Goal: Information Seeking & Learning: Learn about a topic

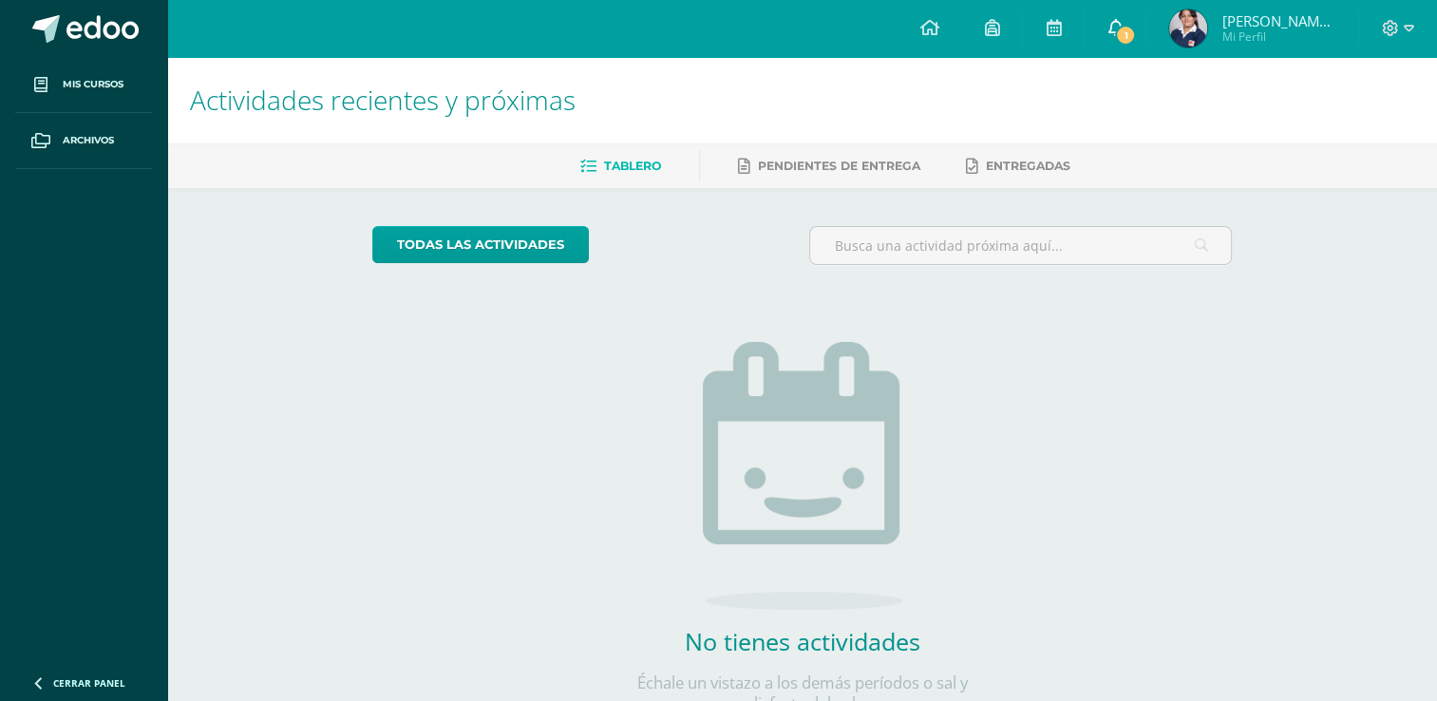
click at [1123, 25] on icon at bounding box center [1115, 27] width 15 height 17
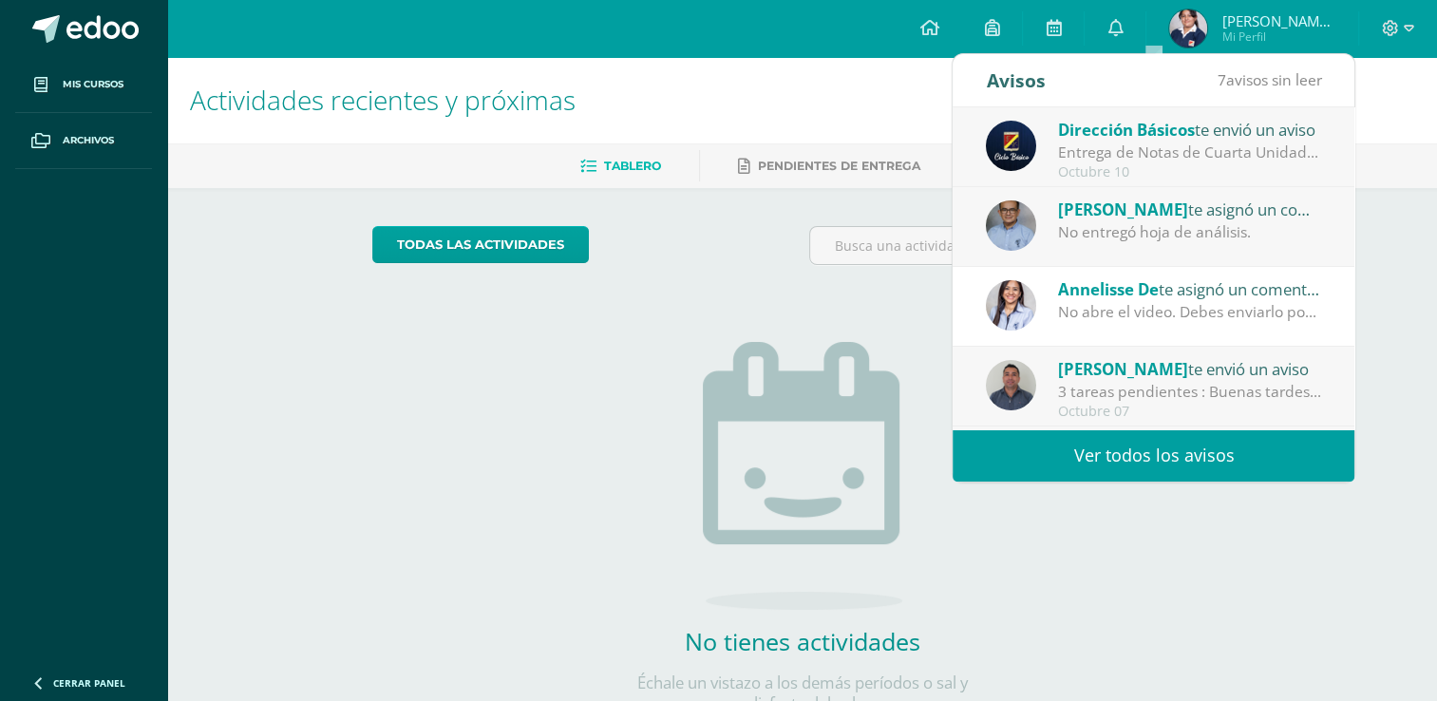
click at [1265, 147] on div "Entrega de Notas de Cuarta Unidad: Estimados padres y madres de familia: Reciba…" at bounding box center [1190, 153] width 264 height 22
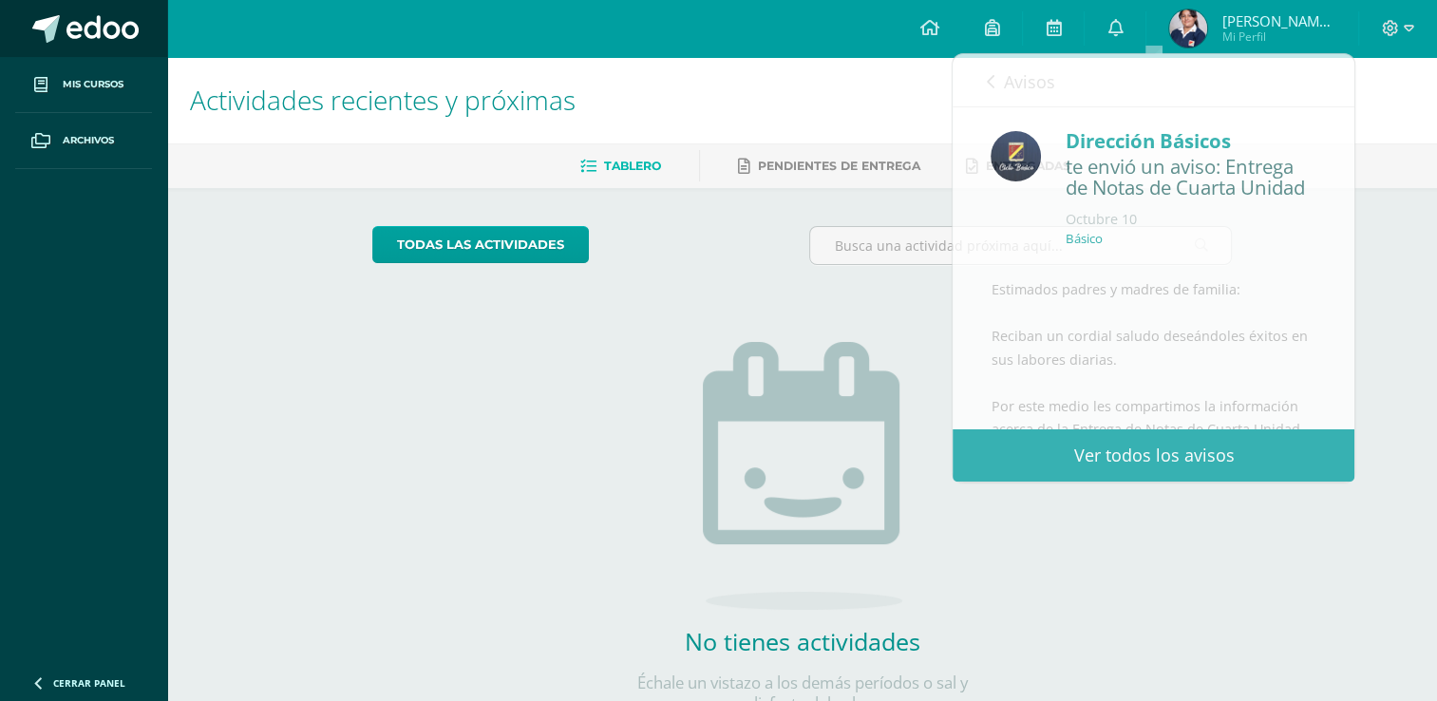
click at [87, 25] on span at bounding box center [102, 29] width 72 height 28
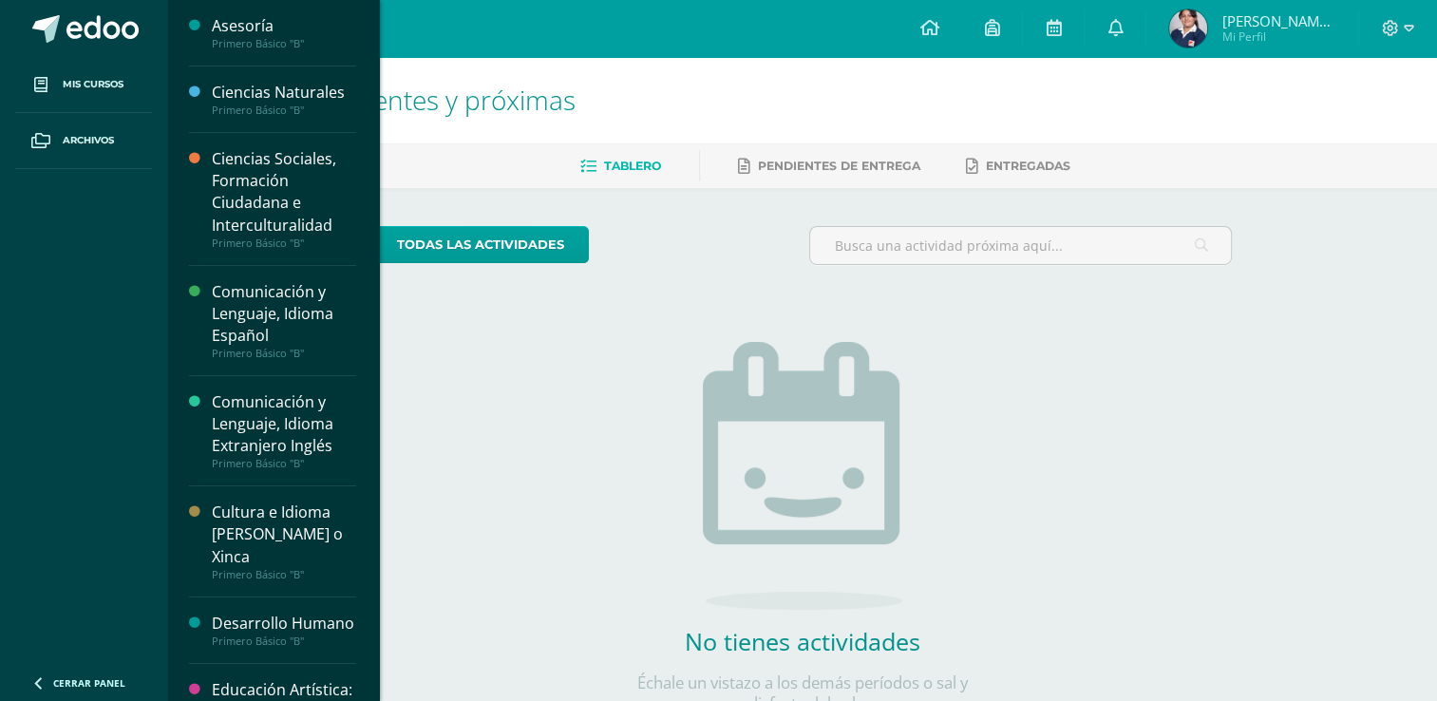
click at [243, 176] on div "Ciencias Sociales, Formación Ciudadana e Interculturalidad" at bounding box center [284, 191] width 144 height 87
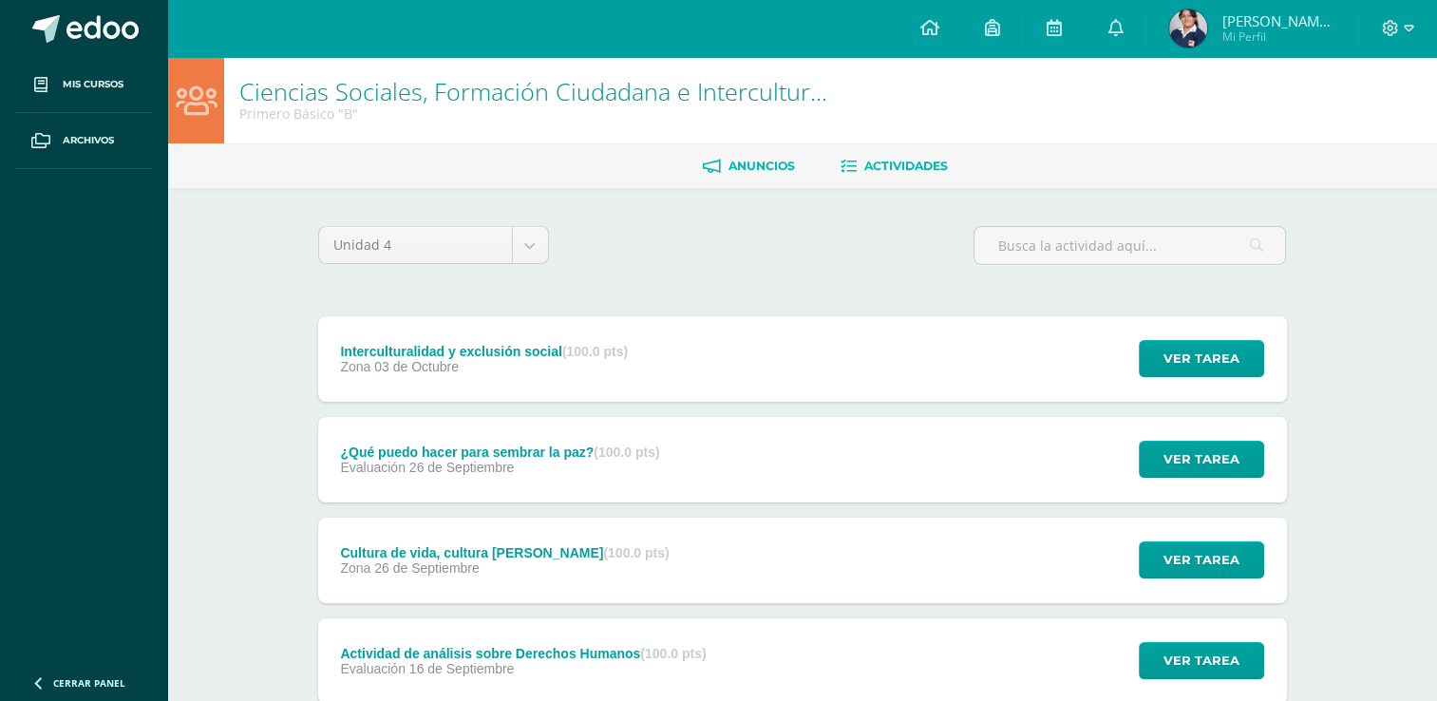
click at [767, 157] on link "Anuncios" at bounding box center [749, 166] width 92 height 30
